Goal: Ask a question

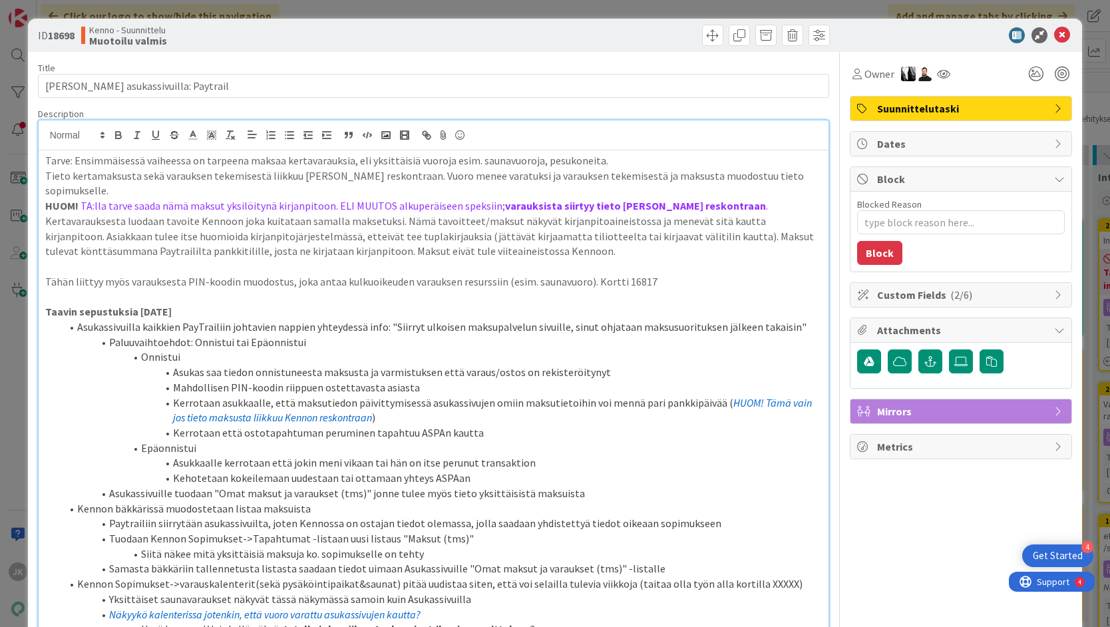
scroll to position [239, 0]
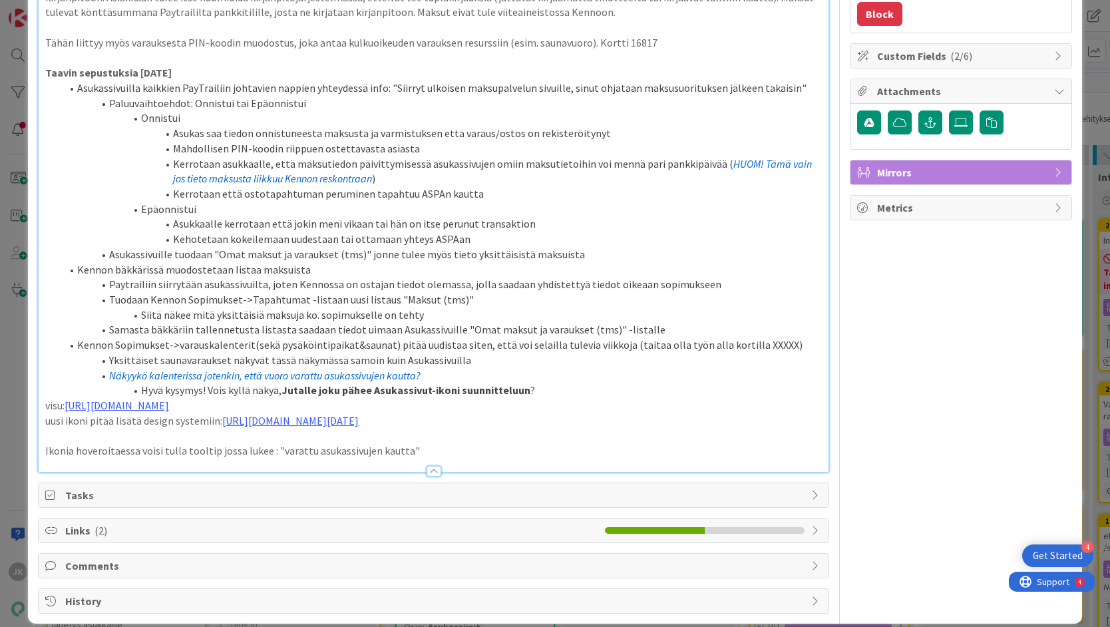
click at [290, 443] on p "Ikonia hoveroitaessa voisi tulla tooltip jossa lukee : "varattu asukassivujen k…" at bounding box center [433, 450] width 777 height 15
drag, startPoint x: 428, startPoint y: 437, endPoint x: 39, endPoint y: 437, distance: 389.3
click at [39, 437] on div "Tarve: Ensimmäisessä vaiheessa on tarpeena maksaa kertavarauksia, eli yksittäis…" at bounding box center [434, 191] width 791 height 560
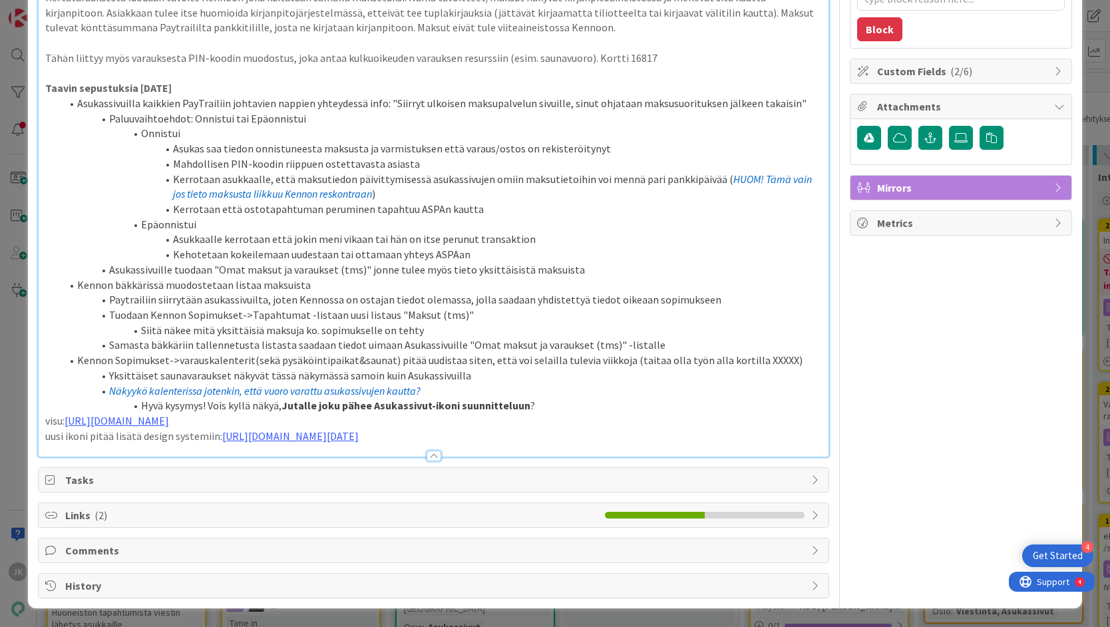
scroll to position [208, 0]
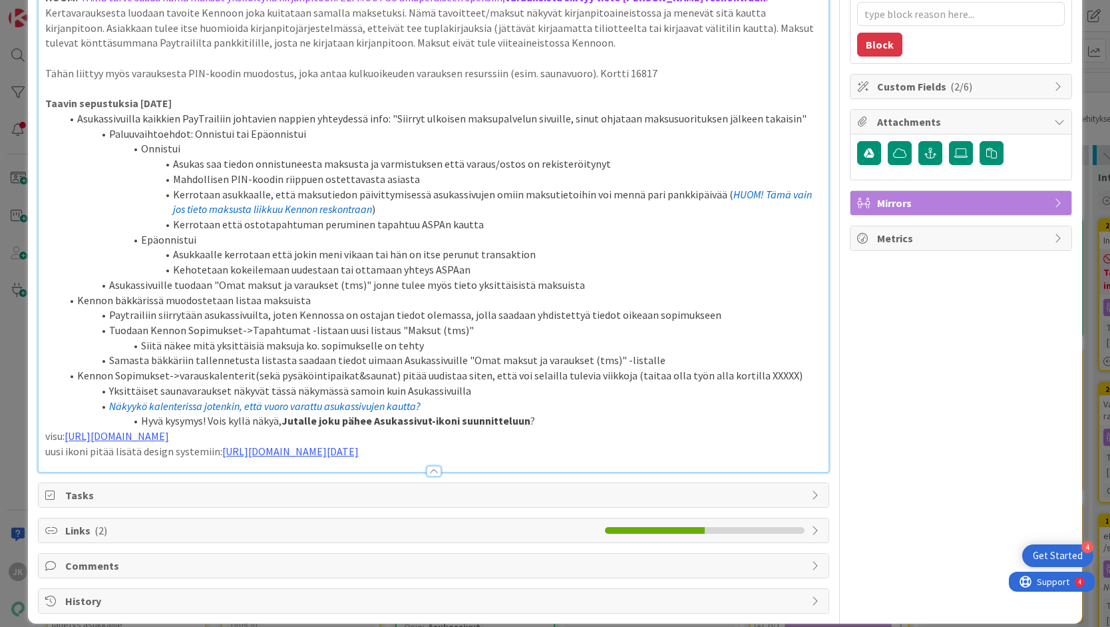
click at [313, 293] on li "Kennon bäkkärissä muodostetaan listaa maksuista" at bounding box center [441, 300] width 761 height 15
type textarea "x"
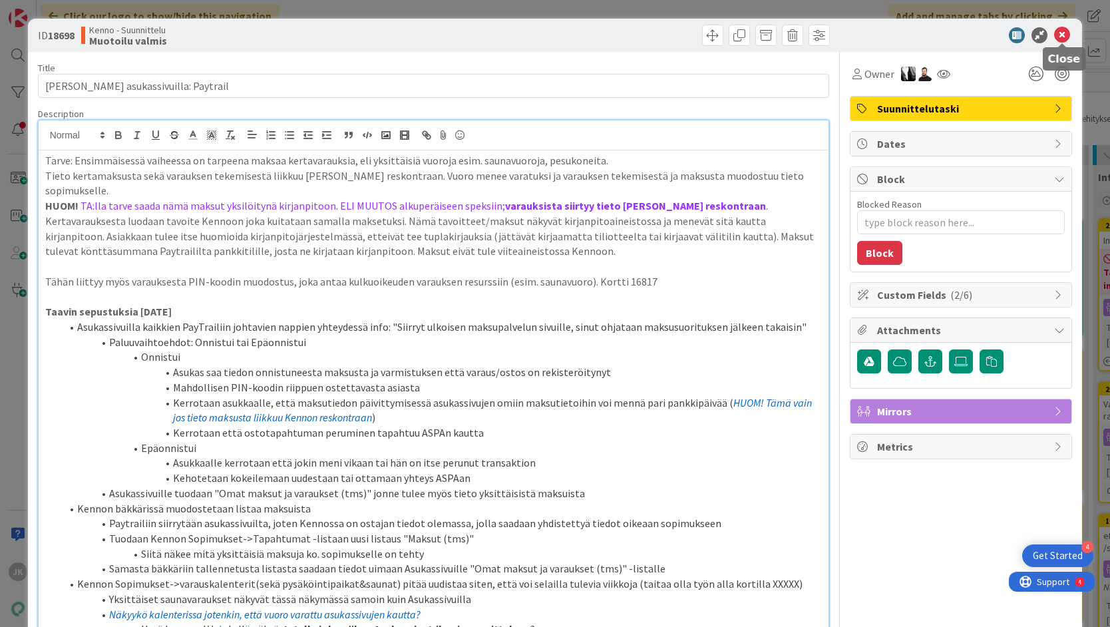
click at [1061, 37] on icon at bounding box center [1062, 35] width 16 height 16
